Goal: Find specific page/section: Find specific page/section

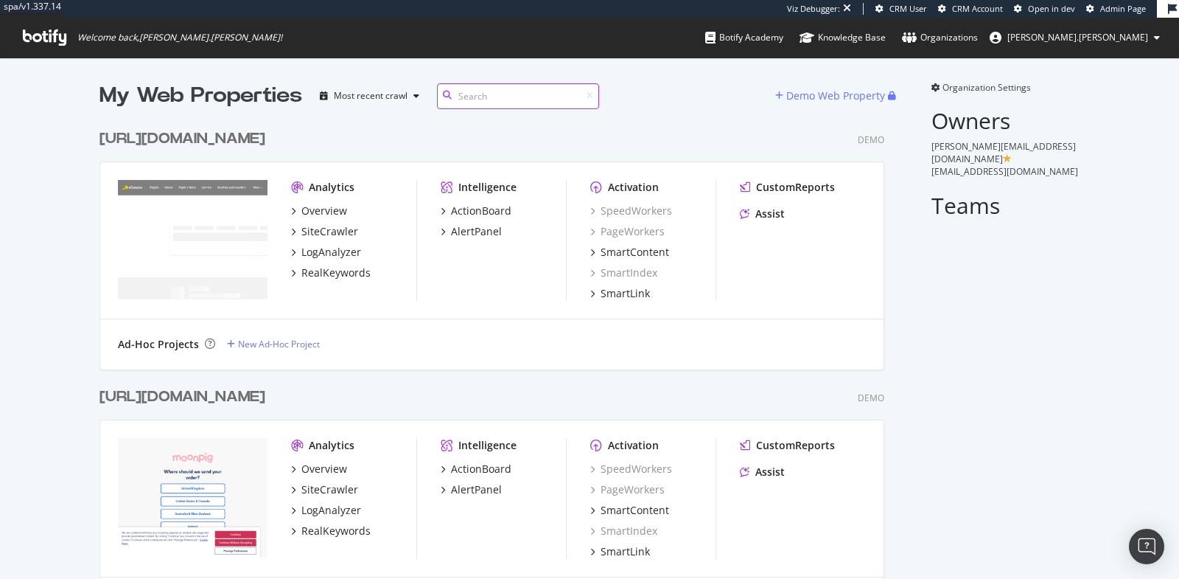
scroll to position [23721, 797]
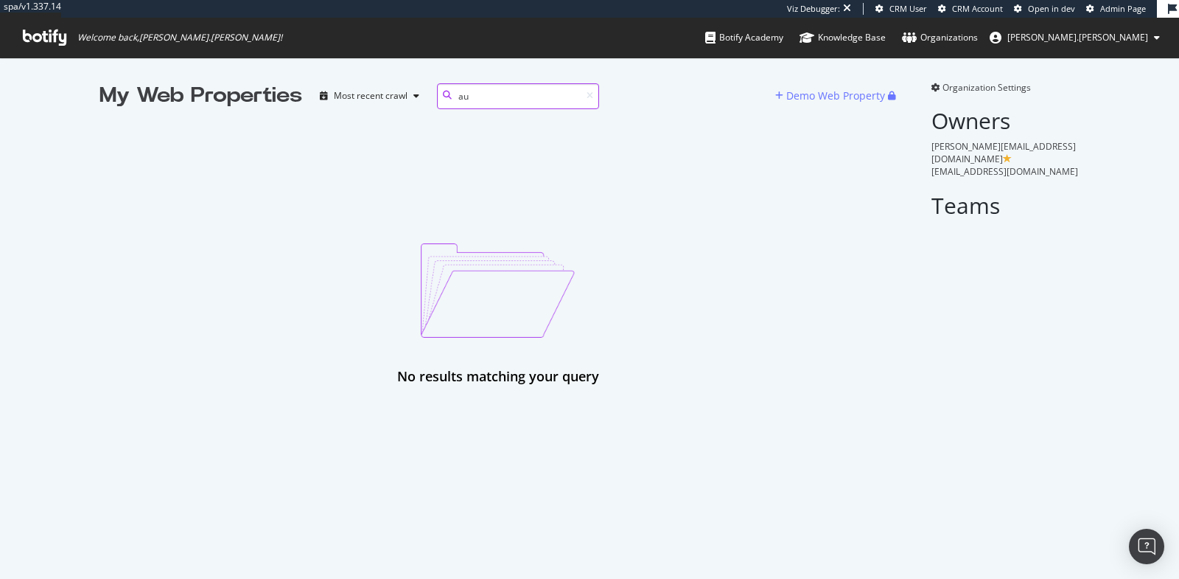
type input "a"
type input "v"
type input "a"
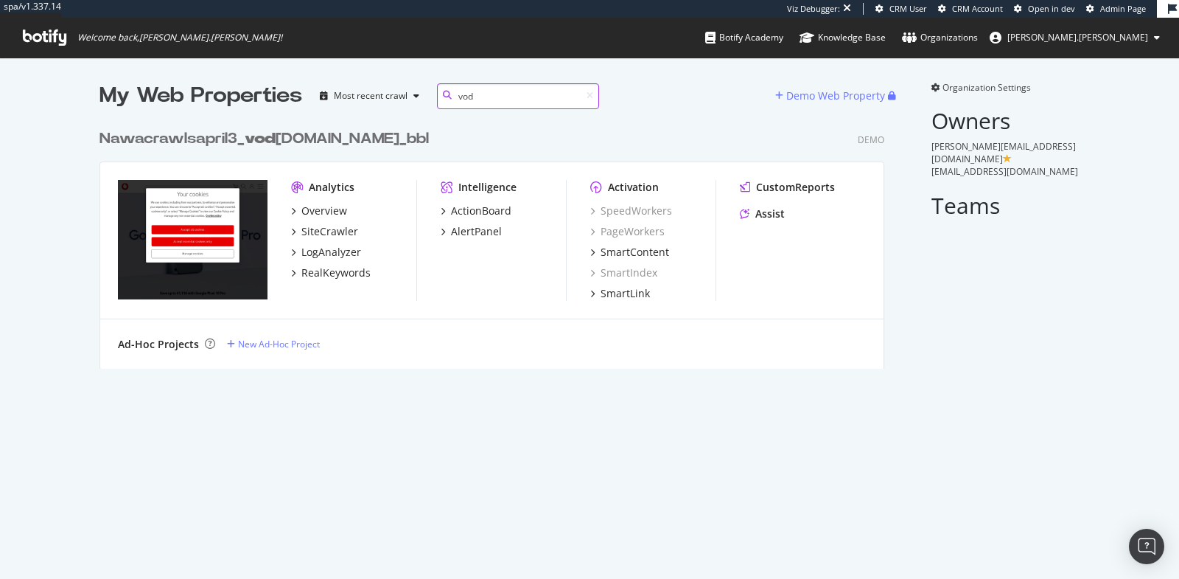
scroll to position [258, 797]
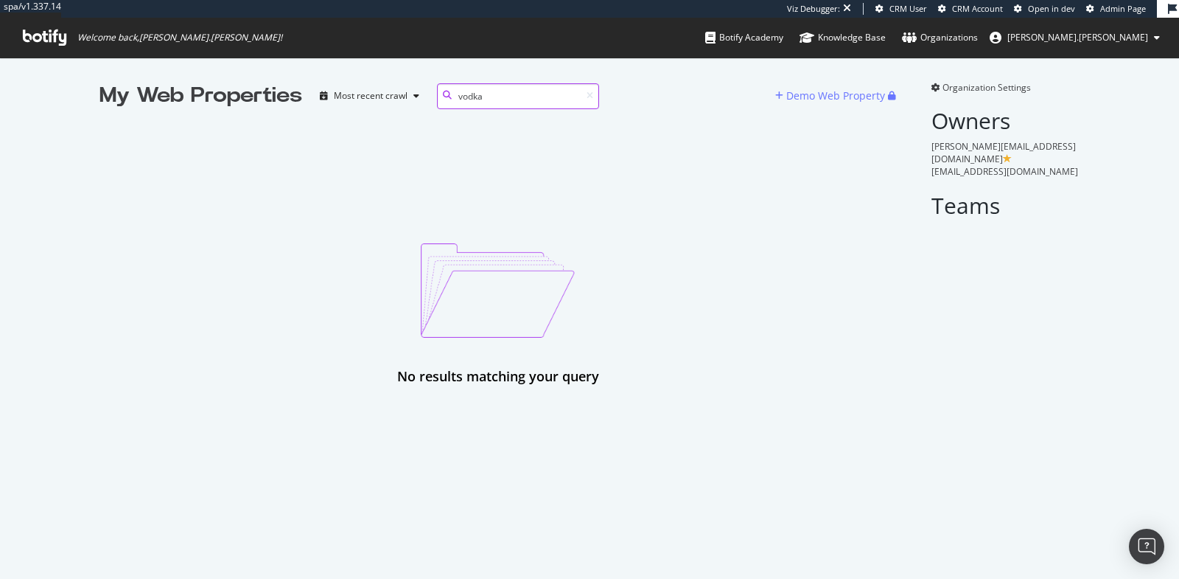
click at [466, 95] on input "vodka" at bounding box center [518, 96] width 162 height 26
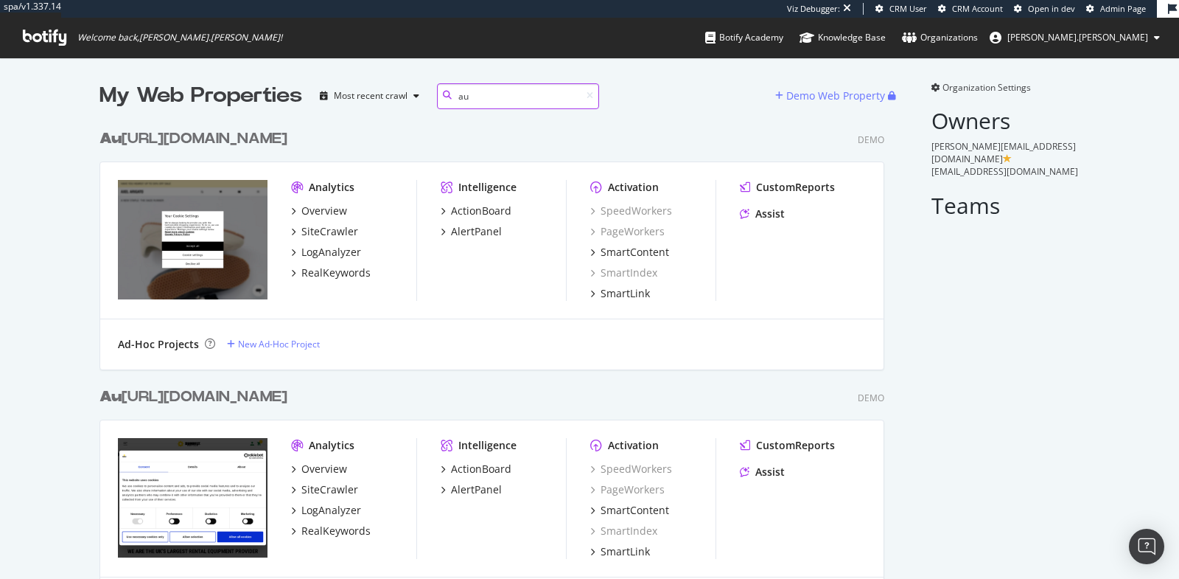
scroll to position [3796, 797]
type input "auvod"
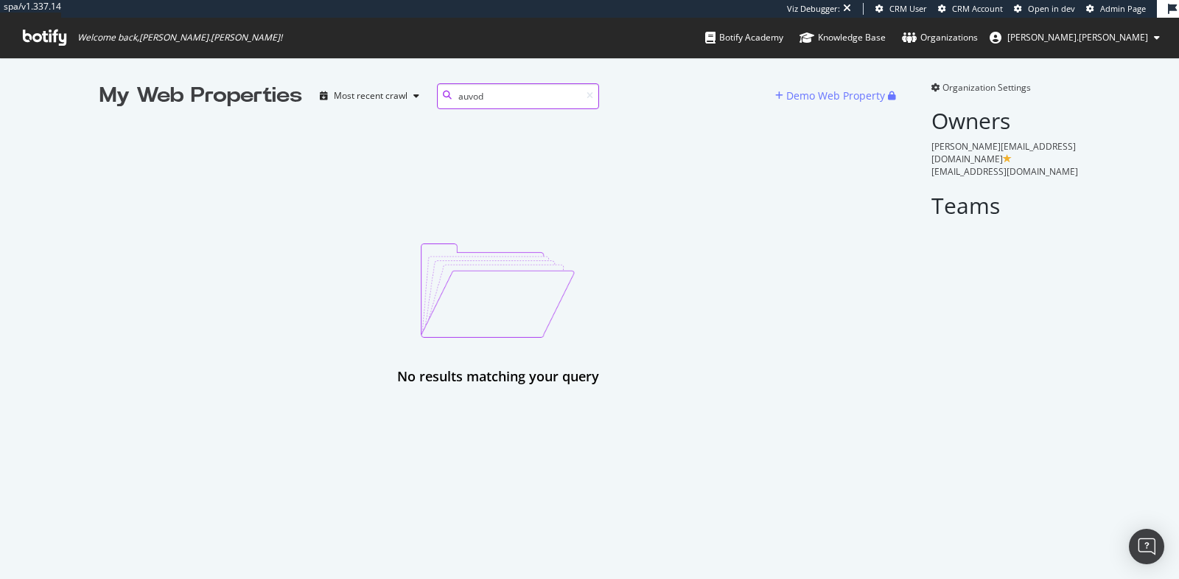
click at [481, 99] on input "auvod" at bounding box center [518, 96] width 162 height 26
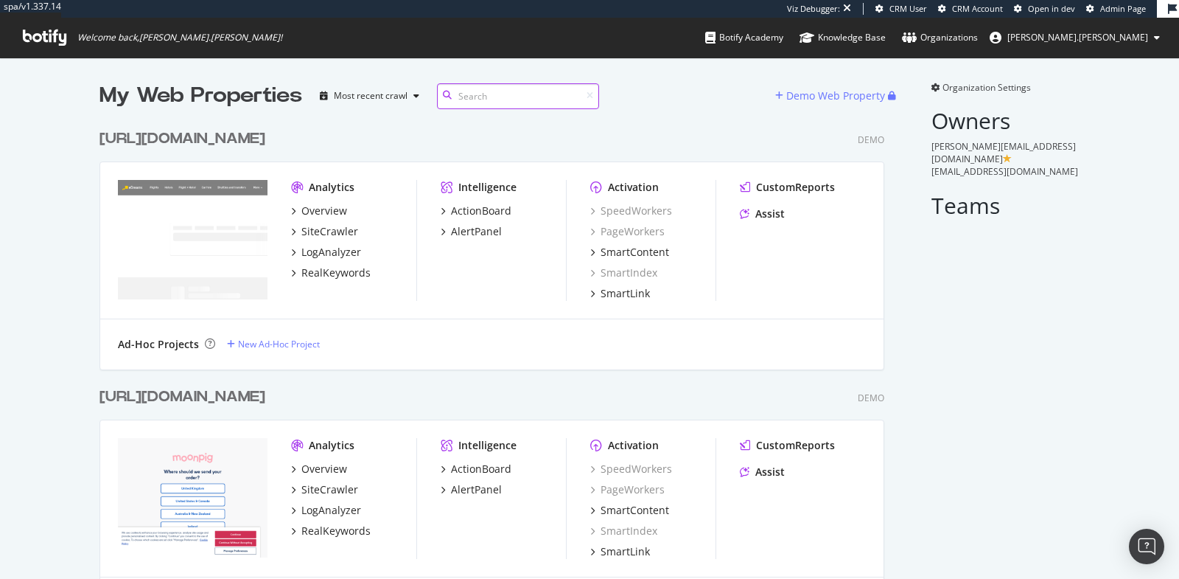
scroll to position [23721, 797]
